Goal: Task Accomplishment & Management: Complete application form

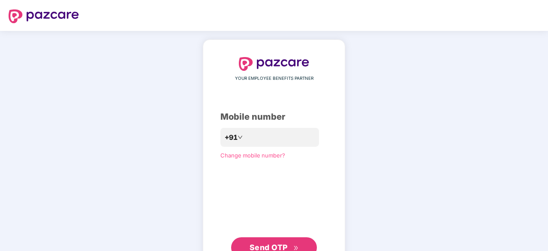
click at [262, 243] on span "Send OTP" at bounding box center [269, 247] width 38 height 9
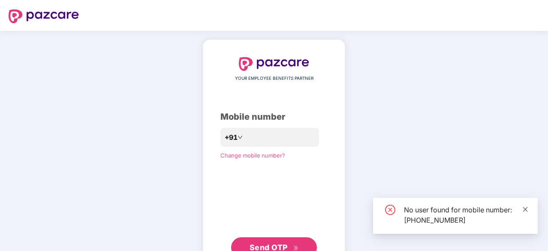
click at [527, 209] on icon "close" at bounding box center [526, 209] width 6 height 6
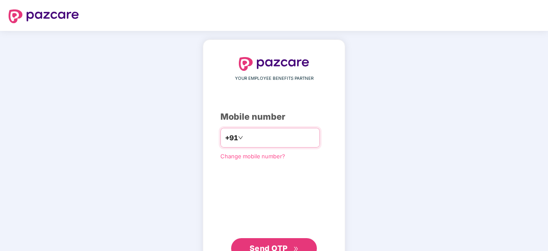
click at [283, 140] on input "**********" at bounding box center [280, 138] width 70 height 14
type input "**********"
click at [263, 245] on span "Send OTP" at bounding box center [269, 247] width 38 height 9
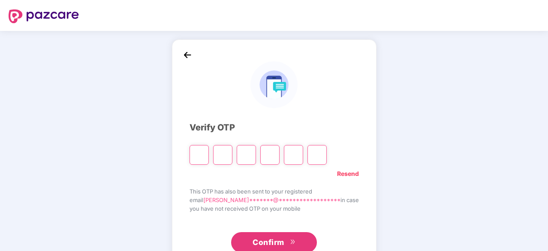
type input "*"
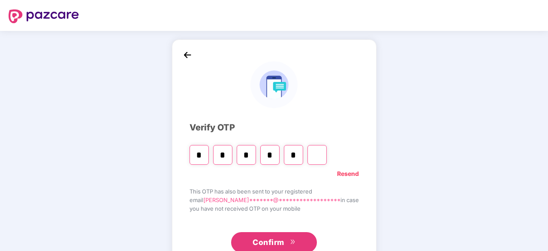
type input "*"
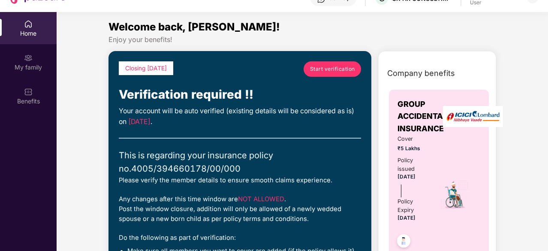
scroll to position [48, 0]
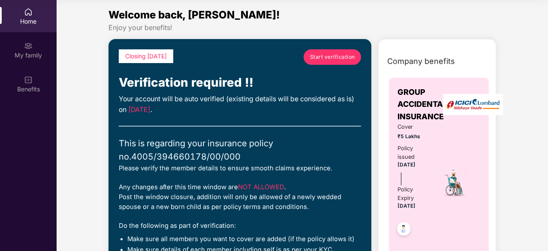
click at [327, 54] on span "Start verification" at bounding box center [332, 57] width 45 height 8
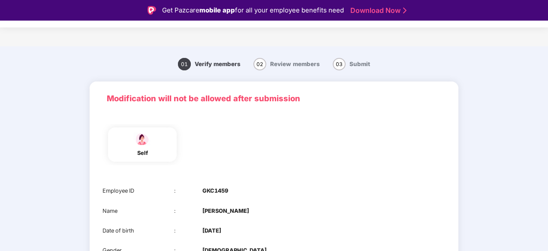
click at [547, 40] on section "Verification 01 Verify members 02 Review members 03 Submit Modification will no…" at bounding box center [274, 190] width 548 height 338
drag, startPoint x: 547, startPoint y: 40, endPoint x: 542, endPoint y: 105, distance: 65.4
click at [542, 105] on section "Verification 01 Verify members 02 Review members 03 Submit Modification will no…" at bounding box center [274, 190] width 548 height 338
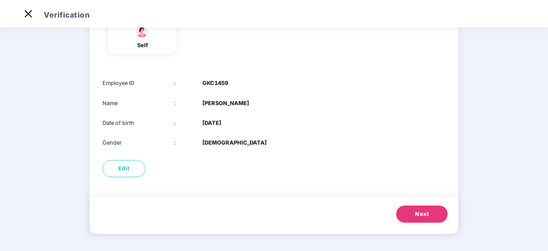
scroll to position [70, 0]
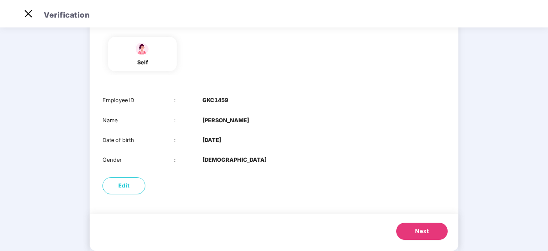
click at [433, 233] on button "Next" at bounding box center [422, 231] width 51 height 17
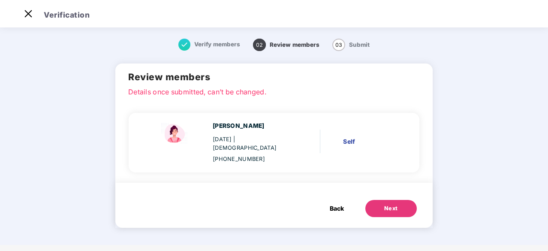
scroll to position [0, 0]
click at [386, 204] on div "Next" at bounding box center [392, 208] width 14 height 9
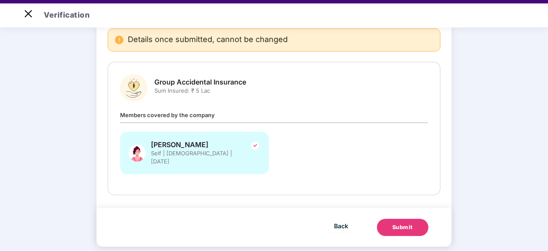
scroll to position [21, 0]
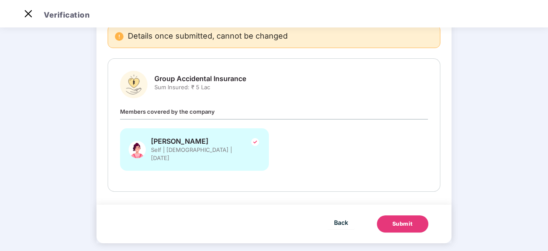
click at [408, 220] on div "Submit" at bounding box center [403, 224] width 21 height 9
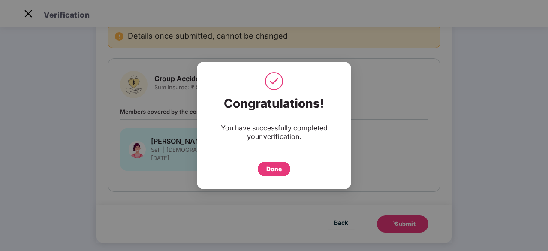
click at [276, 170] on div "Done" at bounding box center [273, 168] width 15 height 9
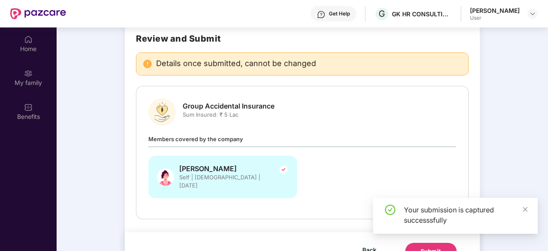
scroll to position [48, 0]
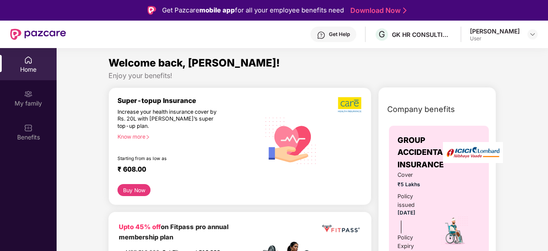
click at [142, 185] on button "Buy Now" at bounding box center [134, 190] width 33 height 12
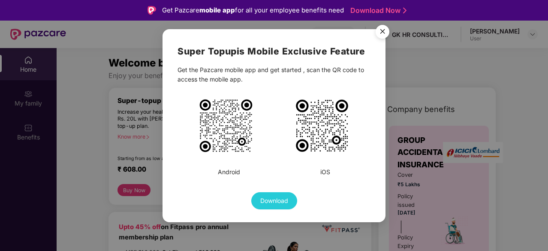
click at [380, 33] on img "Close" at bounding box center [383, 33] width 24 height 24
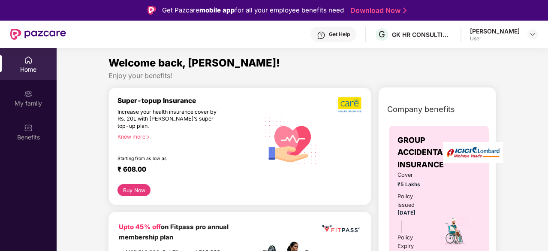
drag, startPoint x: 547, startPoint y: 67, endPoint x: 498, endPoint y: 68, distance: 48.5
click at [498, 68] on div "Welcome back, [PERSON_NAME]! Enjoy your benefits!" at bounding box center [302, 67] width 395 height 25
